Goal: Transaction & Acquisition: Purchase product/service

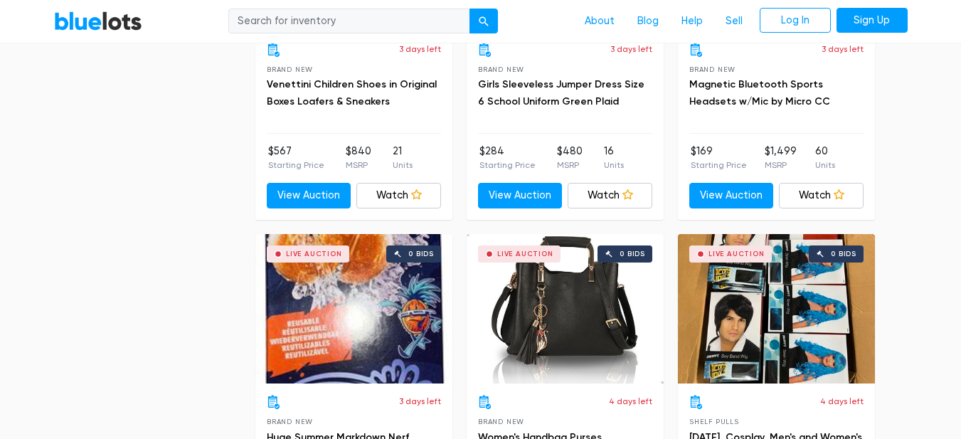
scroll to position [4549, 0]
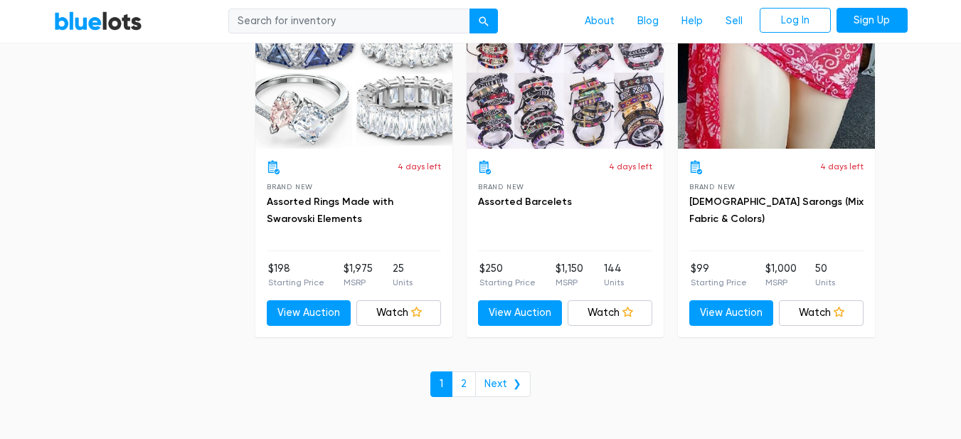
scroll to position [6163, 0]
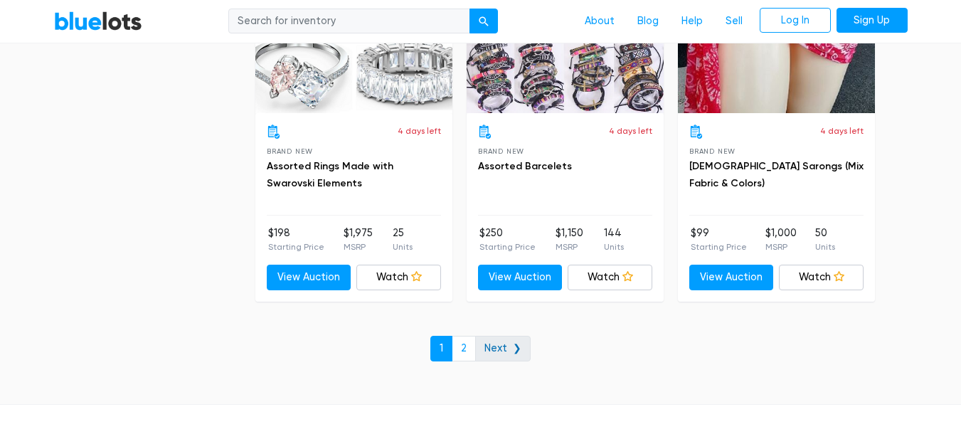
click at [514, 349] on link "Next ❯" at bounding box center [502, 349] width 55 height 26
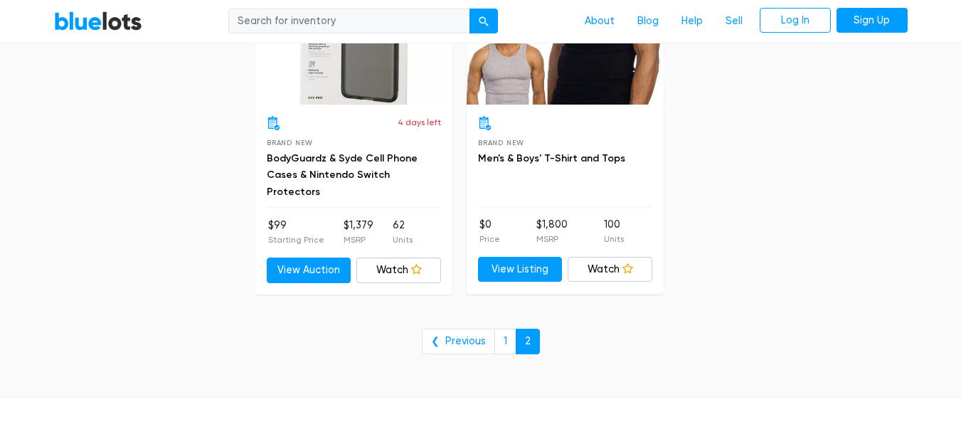
scroll to position [1637, 0]
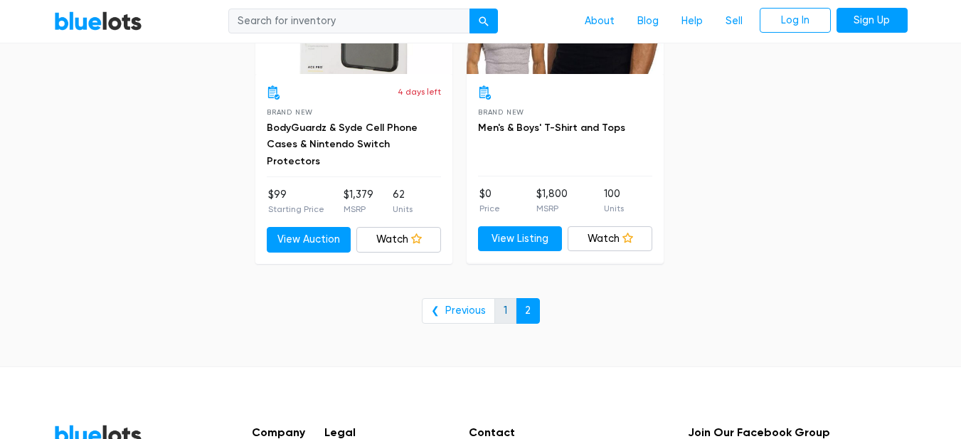
click at [504, 309] on link "1" at bounding box center [505, 311] width 22 height 26
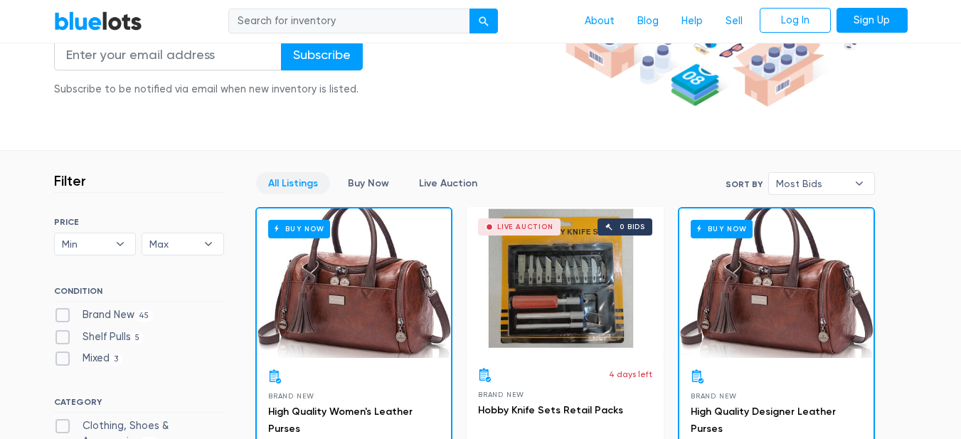
scroll to position [433, 0]
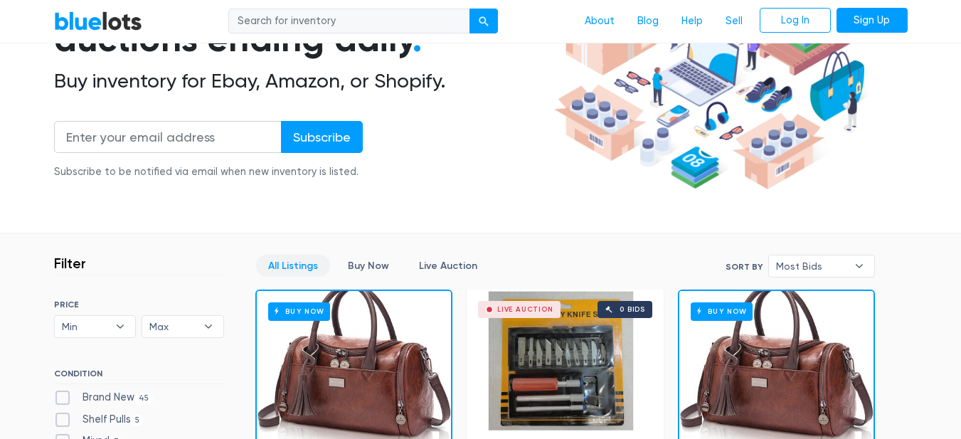
scroll to position [0, 0]
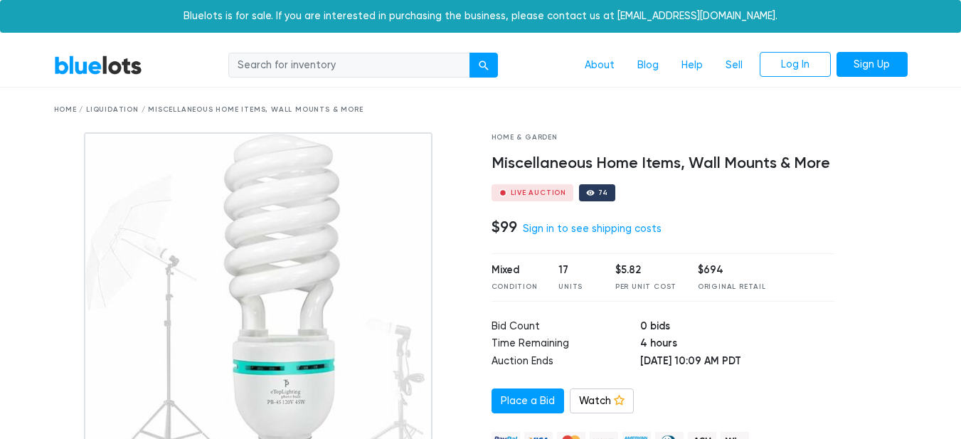
click at [128, 66] on link "BlueLots" at bounding box center [98, 65] width 88 height 21
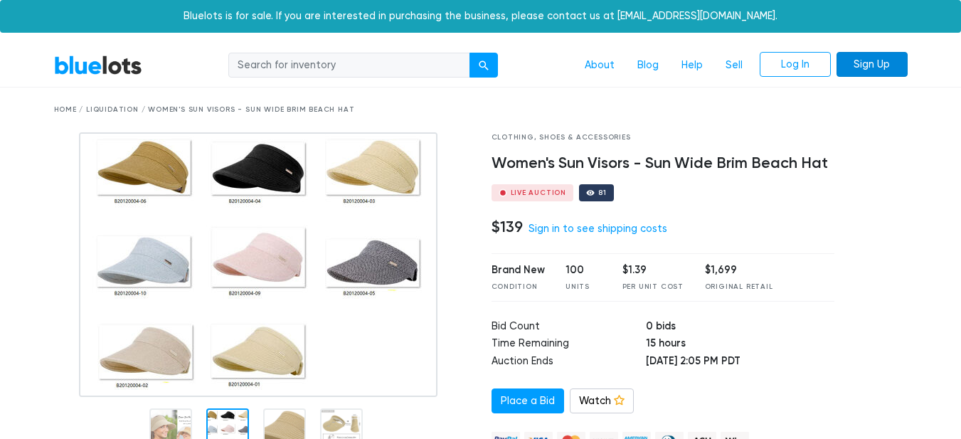
click at [878, 66] on link "Sign Up" at bounding box center [871, 65] width 71 height 26
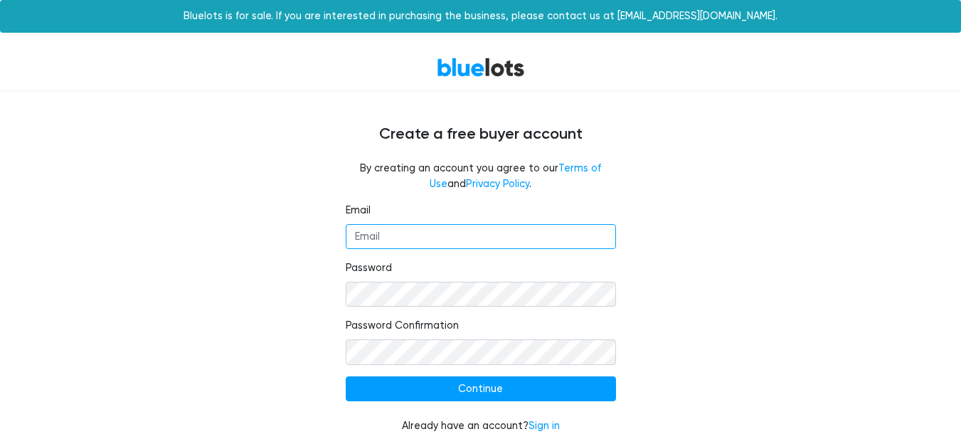
click at [446, 237] on input "Email" at bounding box center [481, 237] width 270 height 26
type input "noibusinessplanning@gmail.com"
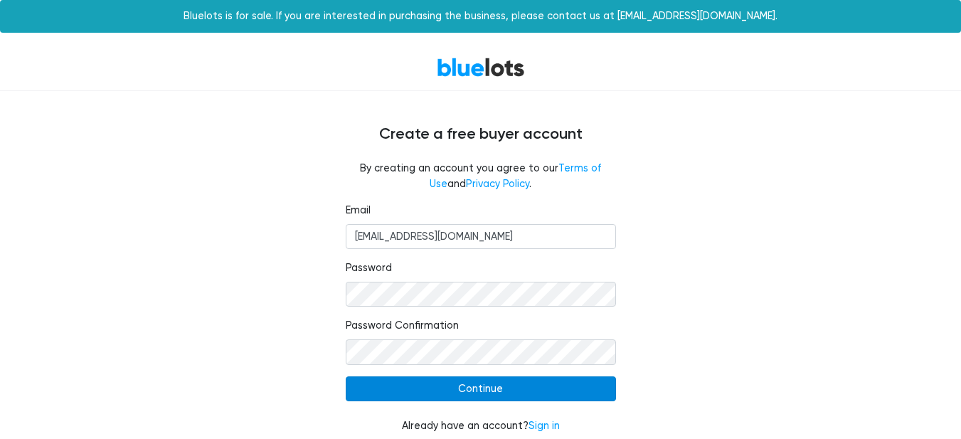
click at [429, 394] on input "Continue" at bounding box center [481, 389] width 270 height 26
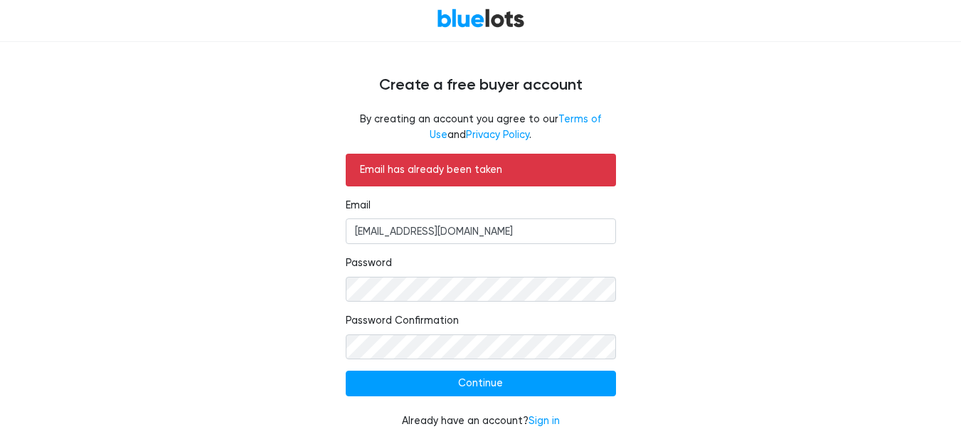
scroll to position [56, 0]
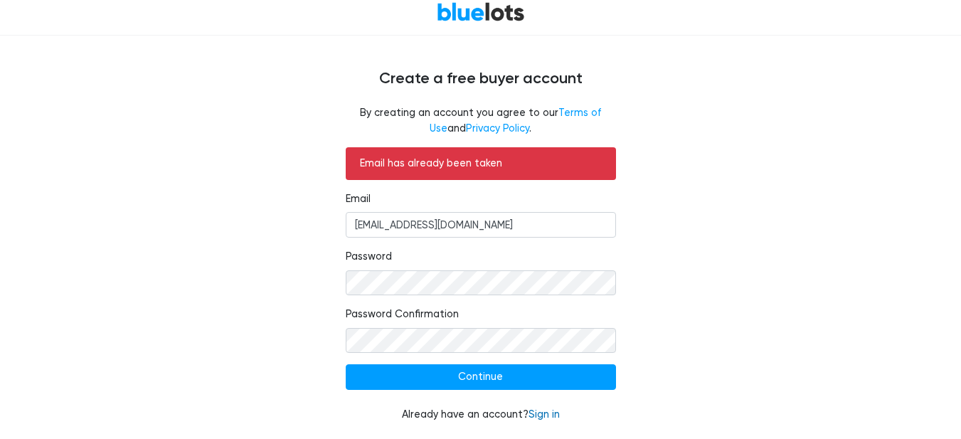
click at [546, 413] on link "Sign in" at bounding box center [543, 414] width 31 height 12
click at [543, 418] on link "Sign in" at bounding box center [543, 414] width 31 height 12
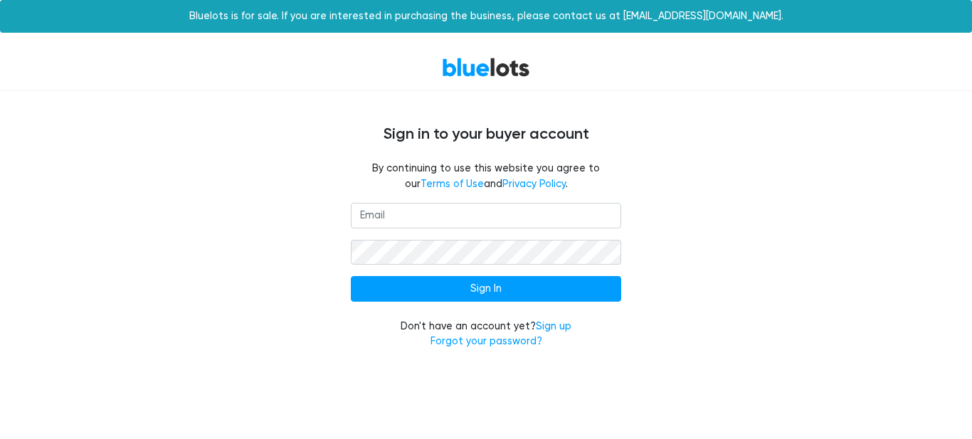
click at [546, 213] on input "email" at bounding box center [486, 216] width 270 height 26
type input "[EMAIL_ADDRESS][DOMAIN_NAME]"
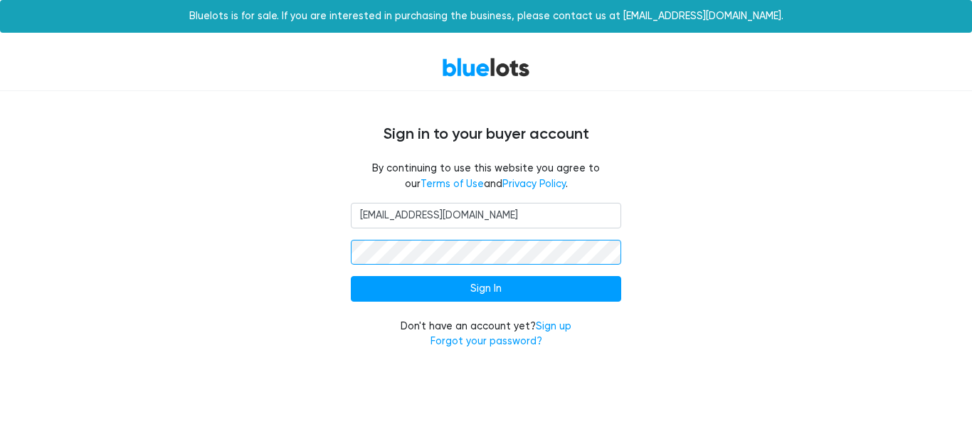
click at [351, 276] on input "Sign In" at bounding box center [486, 289] width 270 height 26
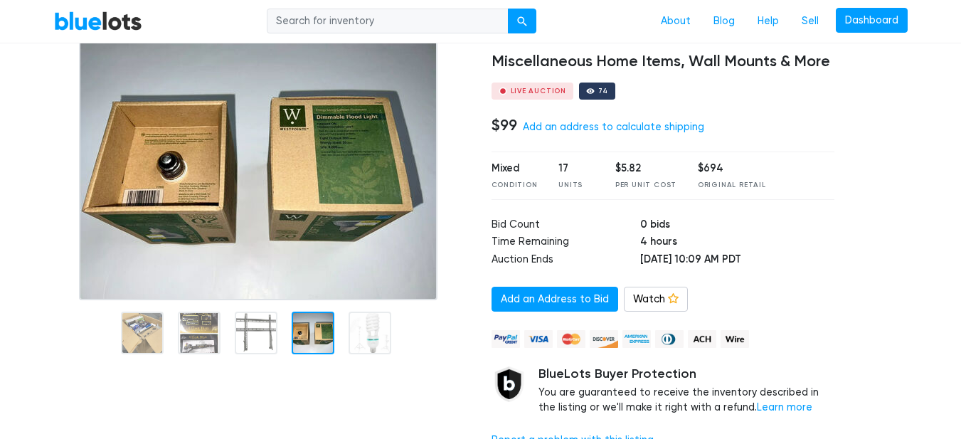
scroll to position [101, 0]
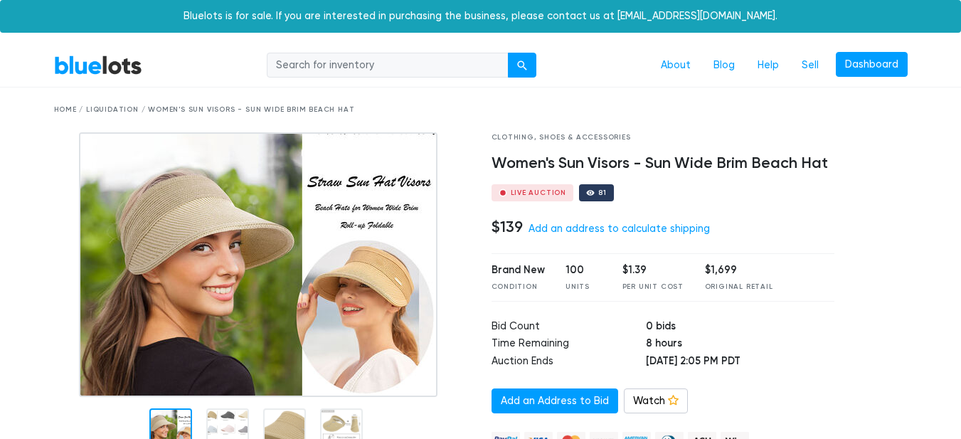
click at [608, 92] on div "Home / Liquidation / Women's Sun Visors - Sun Wide Brim Beach Hat" at bounding box center [480, 109] width 875 height 45
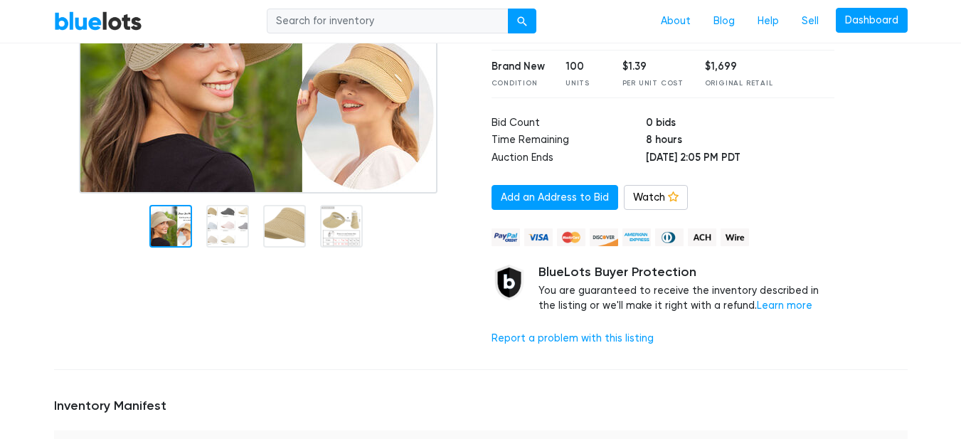
scroll to position [237, 0]
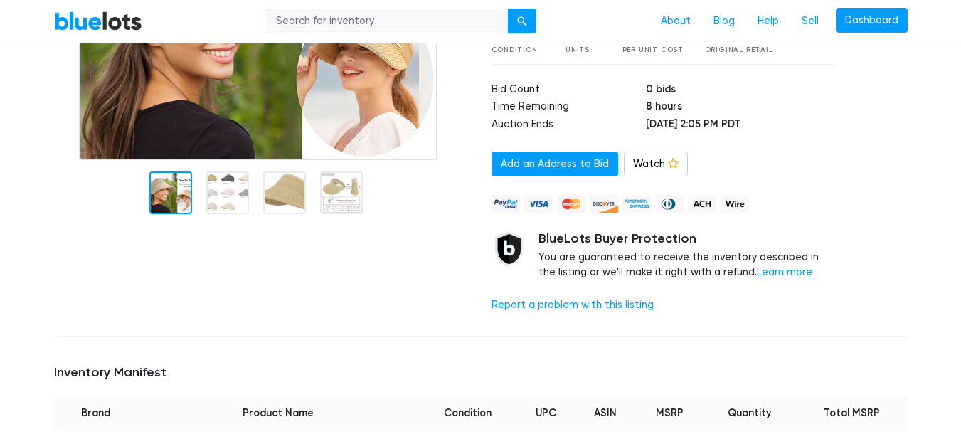
drag, startPoint x: 960, startPoint y: 132, endPoint x: 958, endPoint y: 146, distance: 14.4
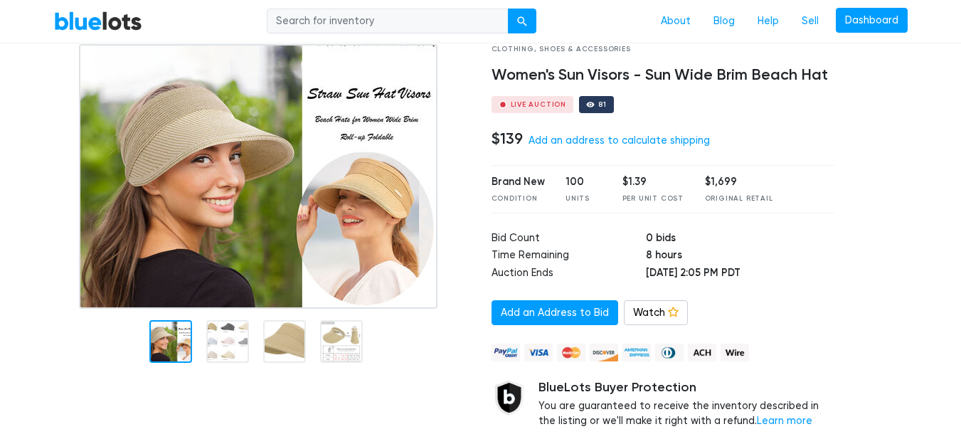
scroll to position [85, 0]
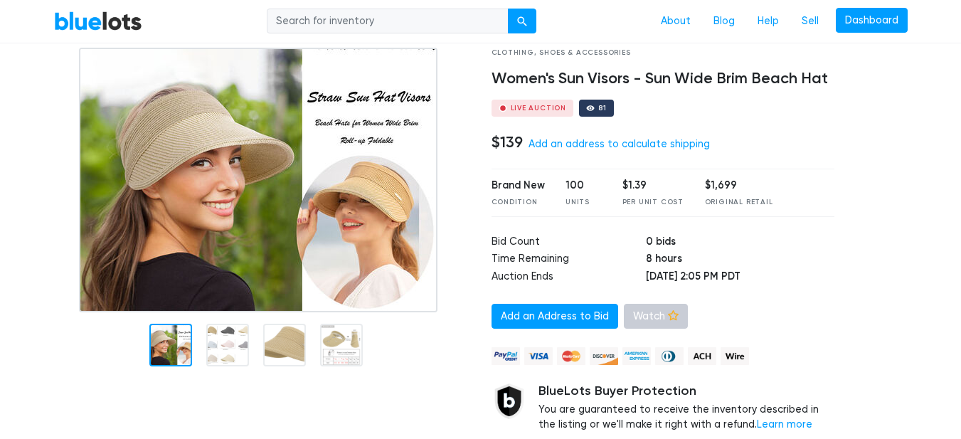
click at [676, 317] on link "Watch" at bounding box center [656, 317] width 64 height 26
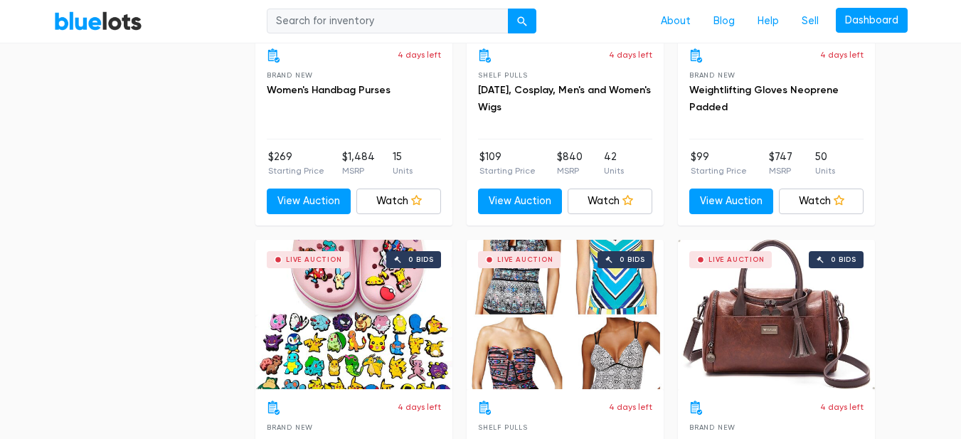
scroll to position [4514, 0]
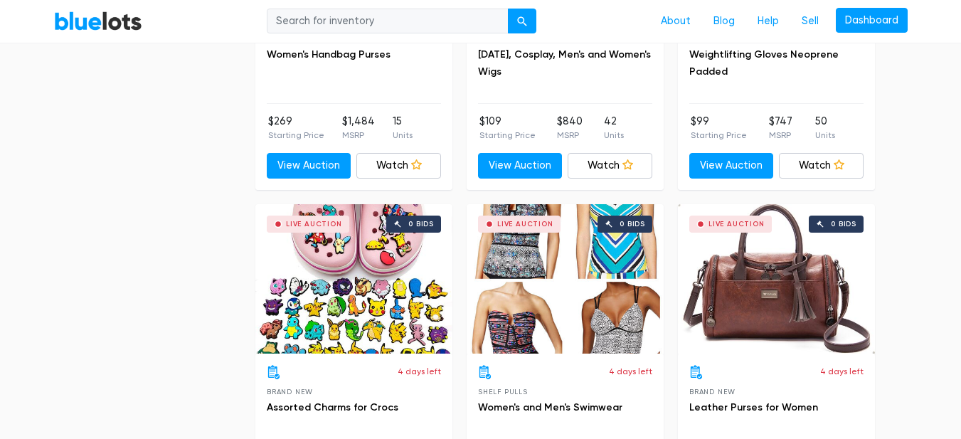
drag, startPoint x: 908, startPoint y: 304, endPoint x: 905, endPoint y: 334, distance: 29.3
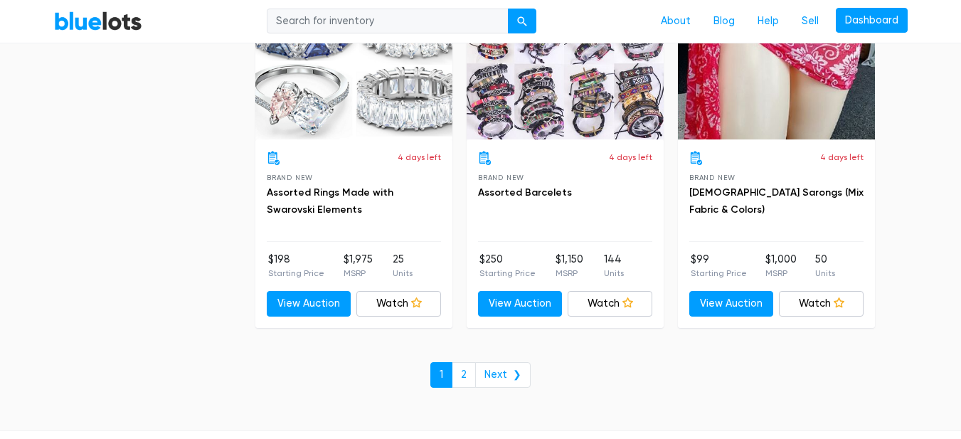
scroll to position [6303, 0]
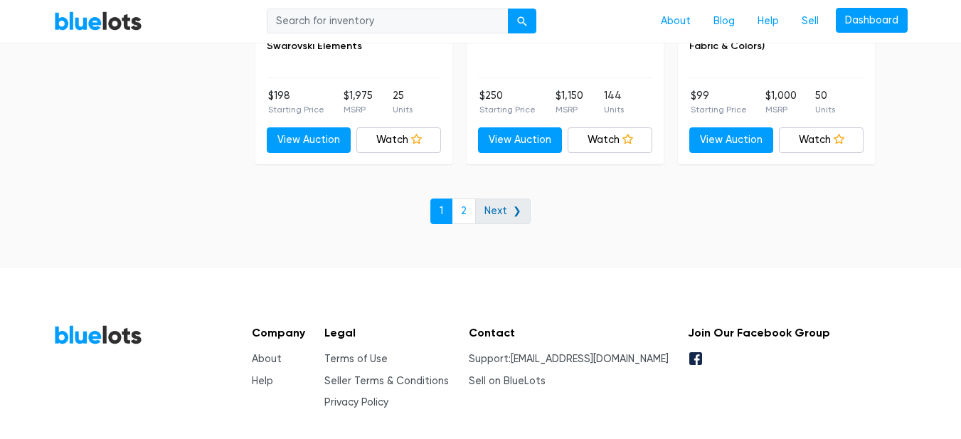
click at [507, 211] on link "Next ❯" at bounding box center [502, 211] width 55 height 26
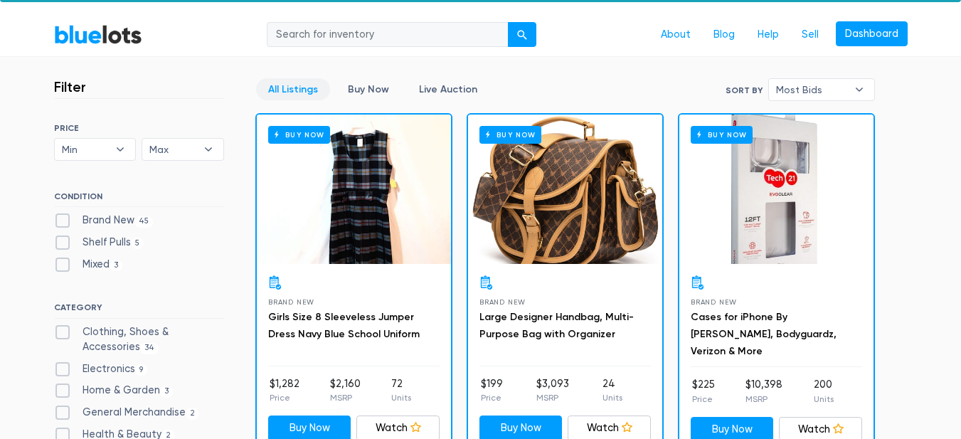
scroll to position [35, 0]
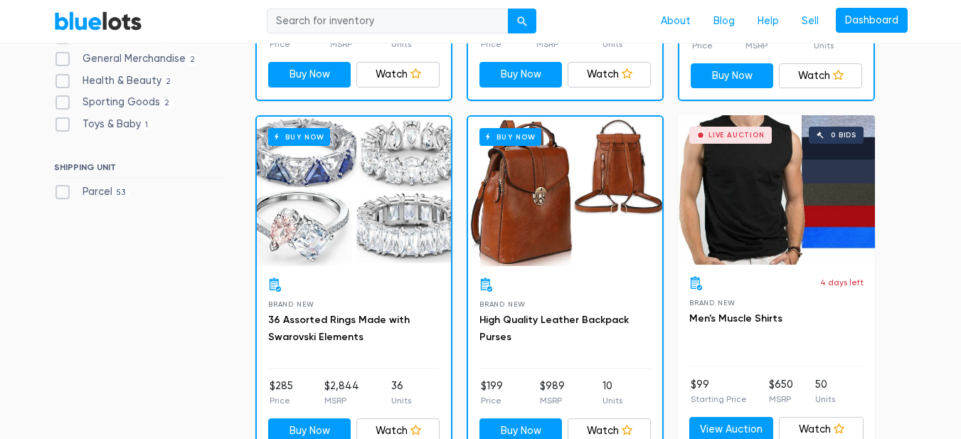
drag, startPoint x: 970, startPoint y: 59, endPoint x: 965, endPoint y: 157, distance: 98.3
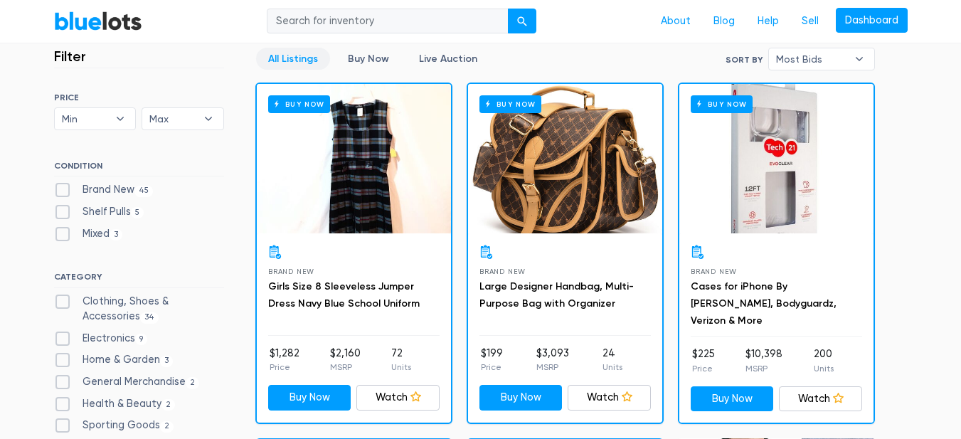
scroll to position [0, 0]
